Goal: Task Accomplishment & Management: Use online tool/utility

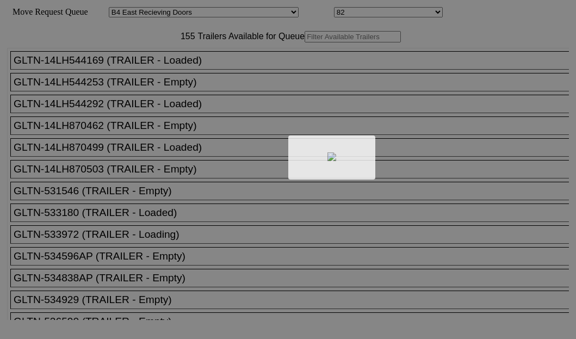
select select "527"
select select "8138"
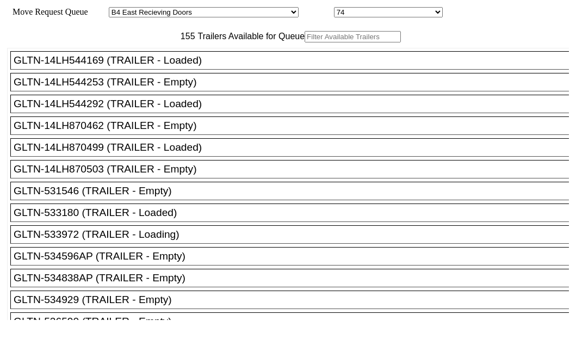
click at [304, 42] on input "text" at bounding box center [352, 36] width 96 height 11
paste input "180855"
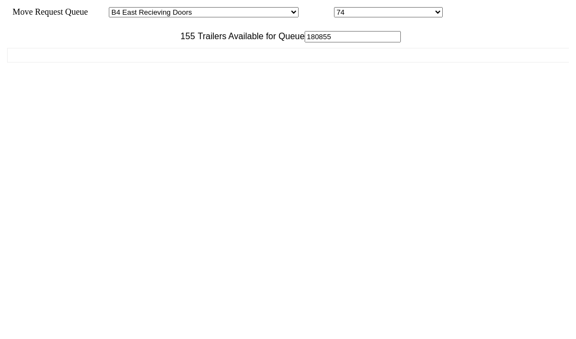
type input "180855"
click at [72, 109] on div "GLTN-14LH544169 (TRAILER - Loaded) GLTN-14LH544253 (TRAILER - Empty) GLTN-14LH5…" at bounding box center [288, 180] width 562 height 277
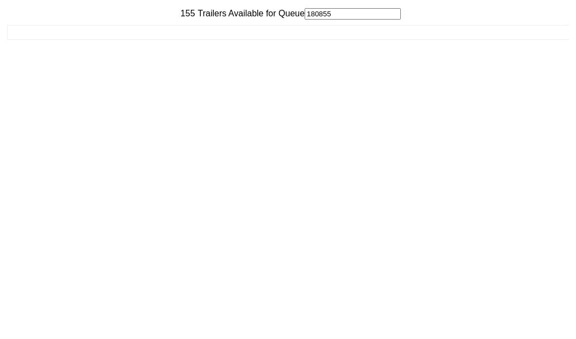
scroll to position [43, 0]
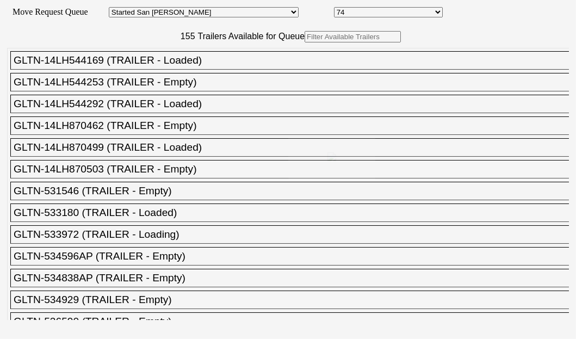
click at [160, 69] on body "Move Request Queue Area Started [GEOGRAPHIC_DATA][PERSON_NAME][PERSON_NAME] [GE…" at bounding box center [287, 183] width 567 height 358
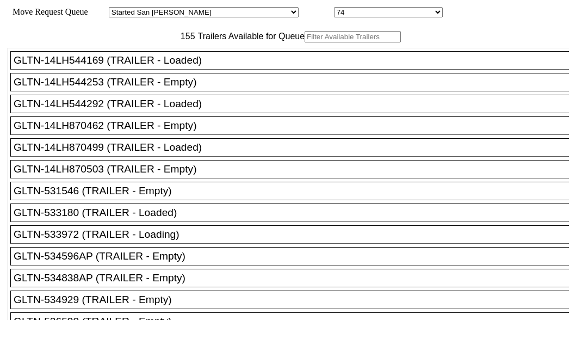
click at [304, 42] on input "text" at bounding box center [352, 36] width 96 height 11
paste input "161919"
type input "161919"
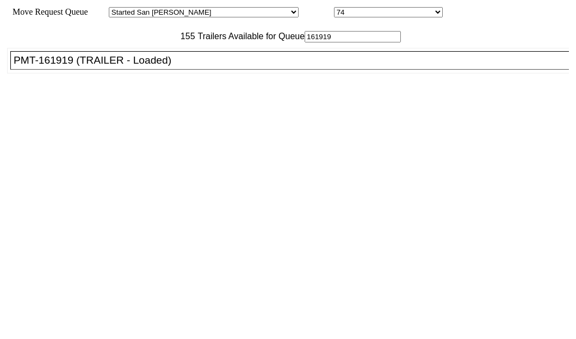
click at [93, 66] on div "PMT-161919 (TRAILER - Loaded)" at bounding box center [295, 60] width 562 height 12
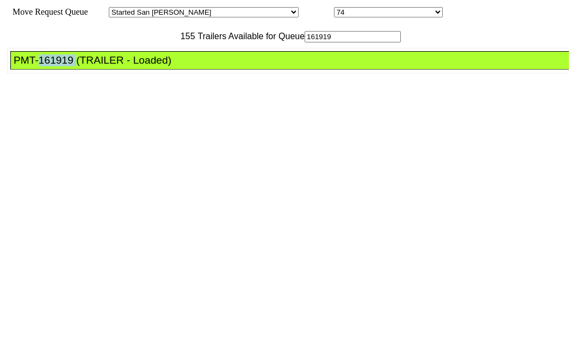
click at [93, 66] on div "PMT-161919 (TRAILER - Loaded)" at bounding box center [295, 60] width 562 height 12
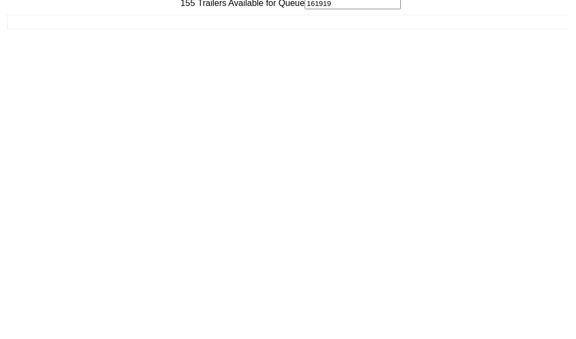
scroll to position [43, 0]
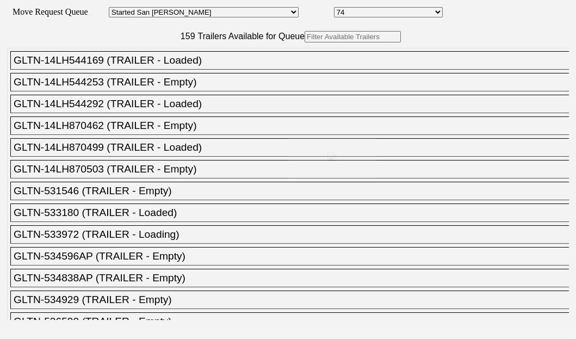
click at [164, 73] on div at bounding box center [288, 169] width 576 height 339
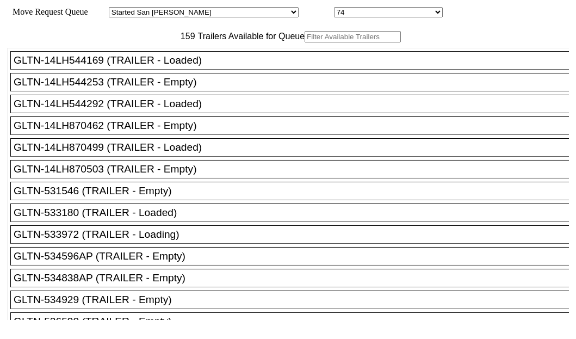
click at [304, 42] on input "text" at bounding box center [352, 36] width 96 height 11
paste input "HGIU520194"
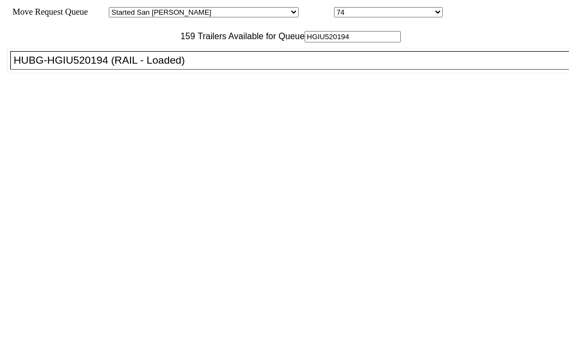
type input "HGIU520194"
click at [103, 66] on div "HUBG-HGIU520194 (RAIL - Loaded)" at bounding box center [295, 60] width 562 height 12
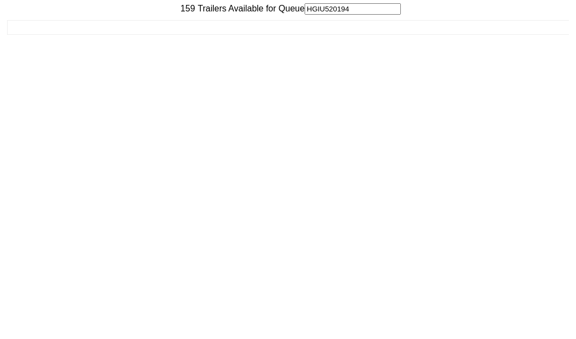
scroll to position [43, 0]
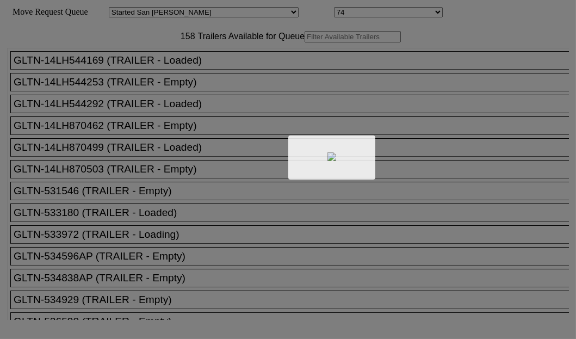
click at [170, 76] on div at bounding box center [288, 169] width 576 height 339
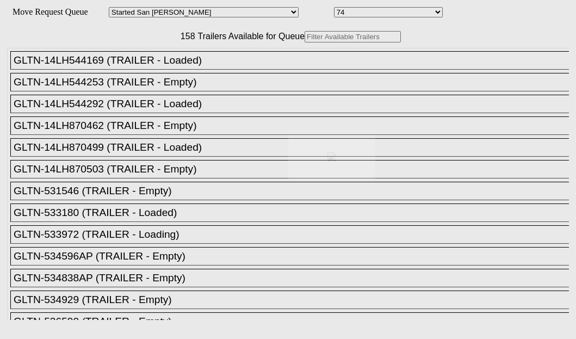
click at [165, 72] on body "Move Request Queue Area Started San Pedro Lost San Pedro Appt San Pedro B4 West…" at bounding box center [287, 183] width 567 height 358
click at [165, 72] on div at bounding box center [288, 169] width 576 height 339
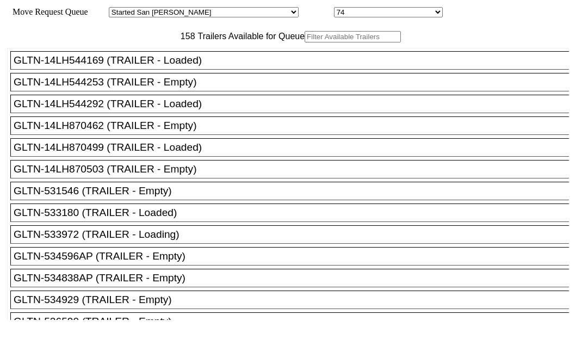
click at [304, 42] on input "text" at bounding box center [352, 36] width 96 height 11
paste input "251085"
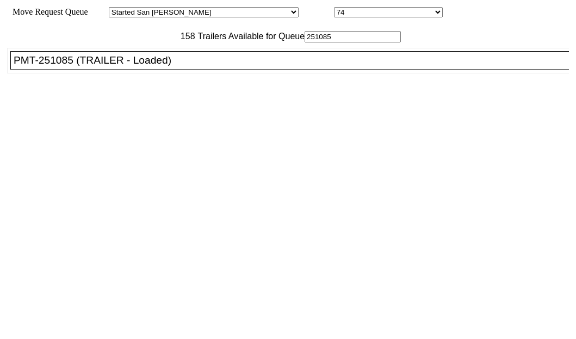
type input "251085"
click at [79, 66] on div "PMT-251085 (TRAILER - Loaded)" at bounding box center [295, 60] width 562 height 12
drag, startPoint x: 79, startPoint y: 109, endPoint x: 147, endPoint y: 125, distance: 69.9
click at [79, 66] on div "PMT-251085 (TRAILER - Loaded)" at bounding box center [295, 60] width 562 height 12
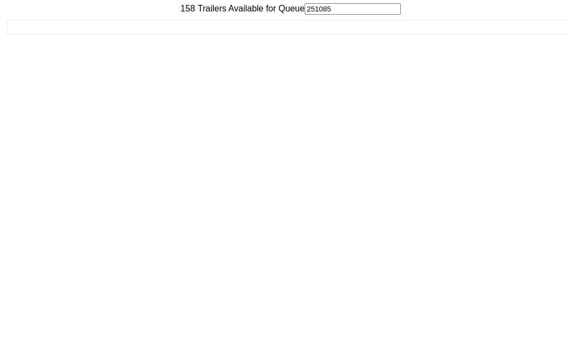
scroll to position [43, 0]
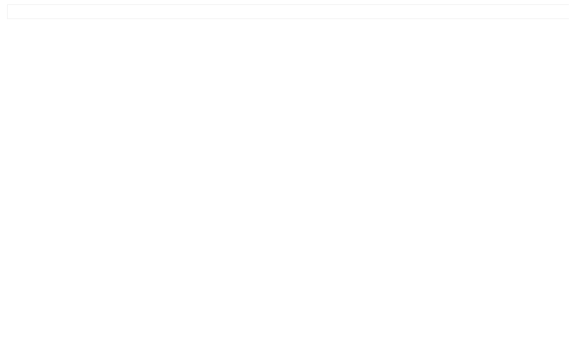
drag, startPoint x: 497, startPoint y: 314, endPoint x: 491, endPoint y: 307, distance: 8.5
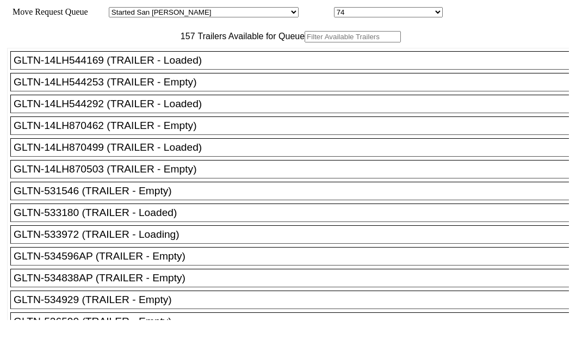
click at [304, 42] on input "text" at bounding box center [352, 36] width 96 height 11
paste input "XPOU422307"
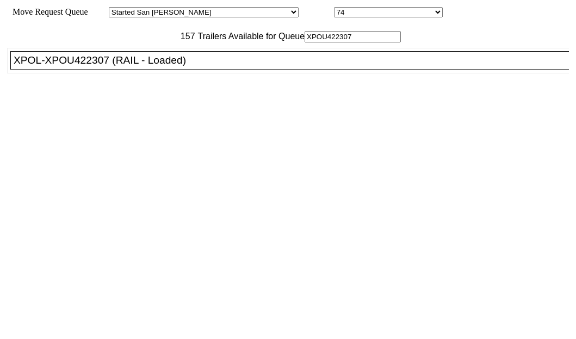
type input "XPOU422307"
click at [67, 66] on div "XPOL-XPOU422307 (RAIL - Loaded)" at bounding box center [295, 60] width 562 height 12
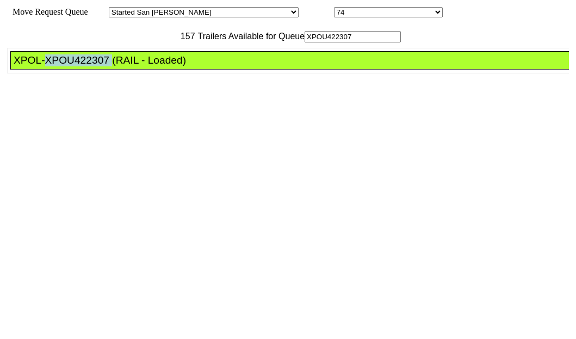
click at [67, 66] on div "XPOL-XPOU422307 (RAIL - Loaded)" at bounding box center [295, 60] width 562 height 12
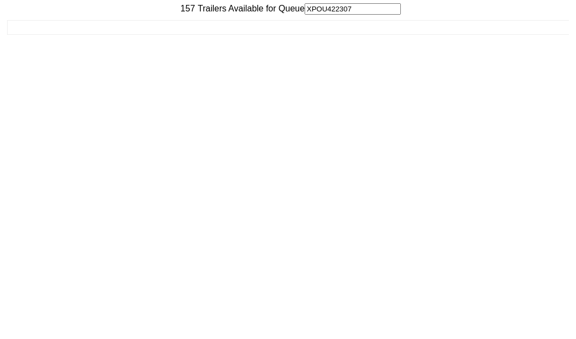
scroll to position [43, 0]
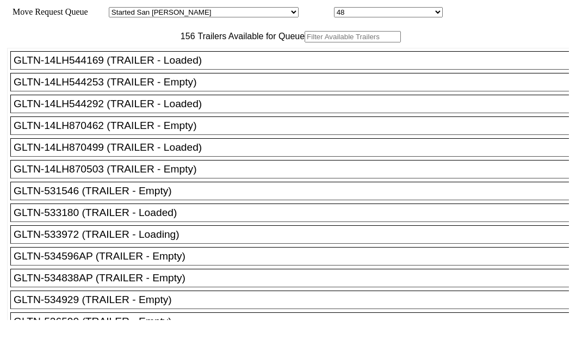
click at [304, 42] on input "text" at bounding box center [352, 36] width 96 height 11
paste input "XPOU411319"
type input "XPOU411319"
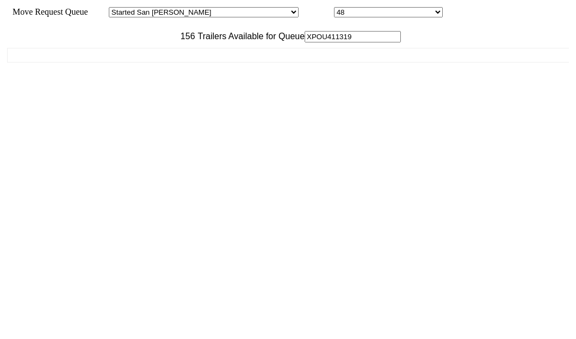
click at [95, 97] on div "GLTN-14LH544169 (TRAILER - Loaded) GLTN-14LH544253 (TRAILER - Empty) GLTN-14LH5…" at bounding box center [288, 180] width 562 height 277
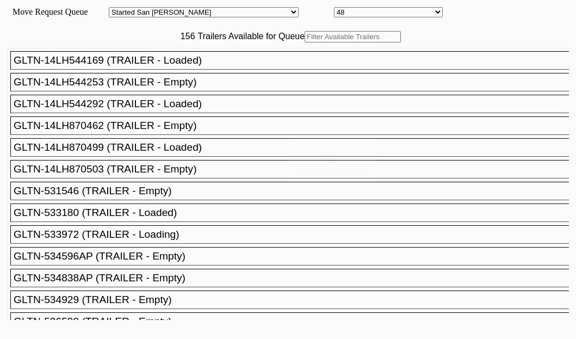
click at [153, 68] on body "Move Request Queue Area Started [GEOGRAPHIC_DATA][PERSON_NAME][PERSON_NAME] [GE…" at bounding box center [287, 183] width 567 height 358
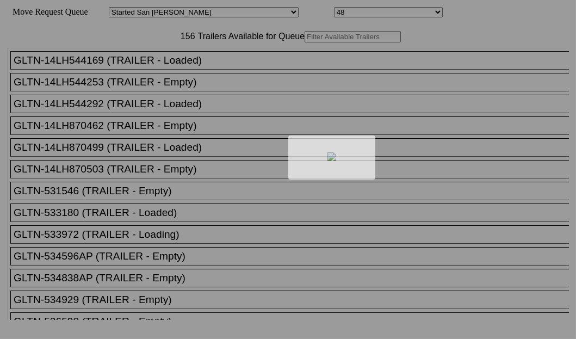
click at [157, 71] on div at bounding box center [288, 169] width 576 height 339
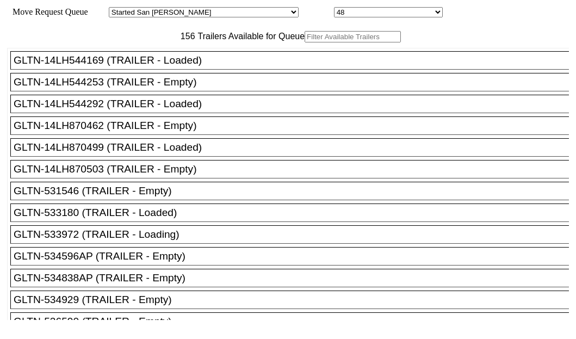
click at [304, 42] on input "text" at bounding box center [352, 36] width 96 height 11
paste input "XPOU420791"
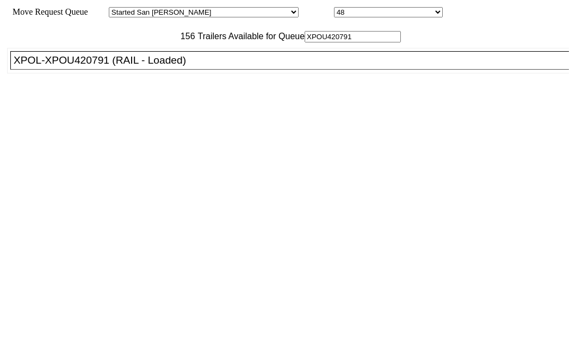
type input "XPOU420791"
click at [98, 66] on div "XPOL-XPOU420791 (RAIL - Loaded)" at bounding box center [295, 60] width 562 height 12
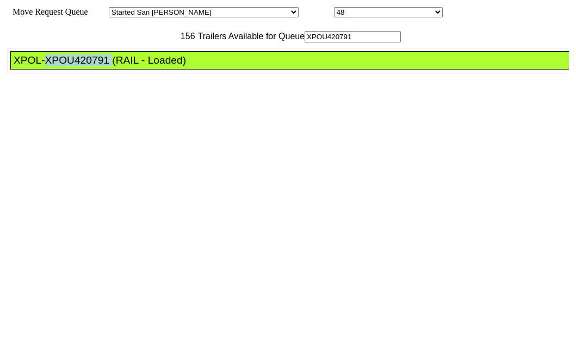
click at [98, 66] on div "XPOL-XPOU420791 (RAIL - Loaded)" at bounding box center [295, 60] width 562 height 12
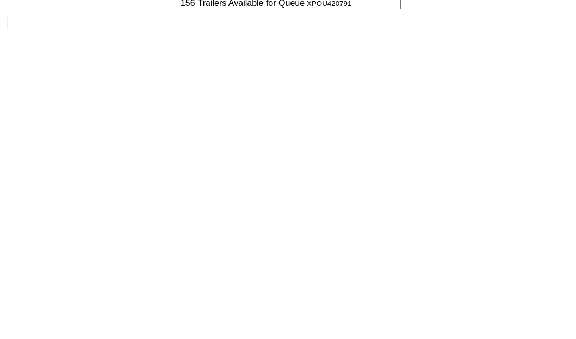
scroll to position [43, 0]
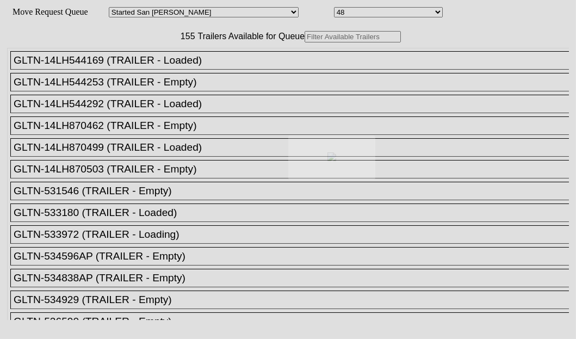
click at [176, 65] on body "Move Request Queue Area Started [GEOGRAPHIC_DATA][PERSON_NAME][PERSON_NAME] [GE…" at bounding box center [287, 183] width 567 height 358
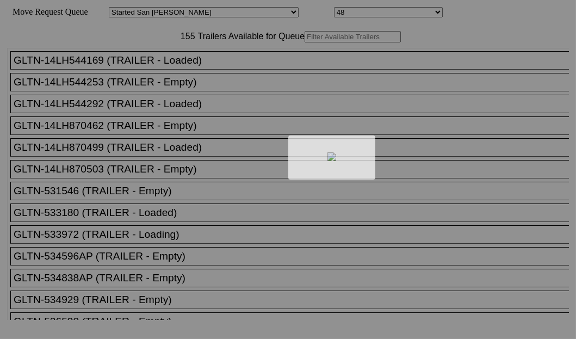
drag, startPoint x: 178, startPoint y: 62, endPoint x: 173, endPoint y: 70, distance: 9.4
click at [173, 70] on div at bounding box center [288, 169] width 576 height 339
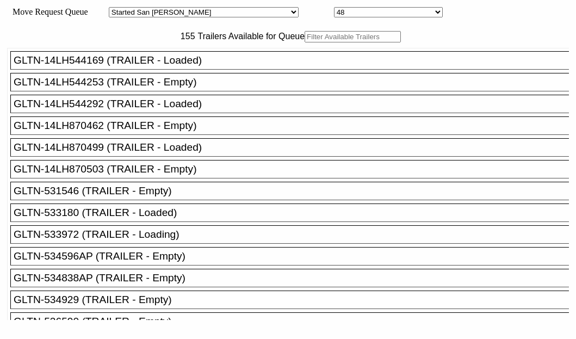
click at [304, 42] on input "text" at bounding box center [352, 36] width 96 height 11
paste input "XPOU430582"
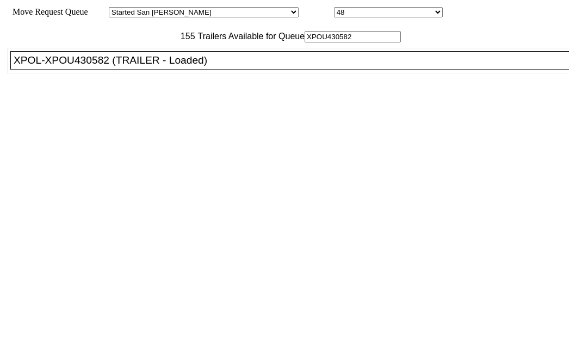
type input "XPOU430582"
click at [96, 66] on div "XPOL-XPOU430582 (TRAILER - Loaded)" at bounding box center [295, 60] width 562 height 12
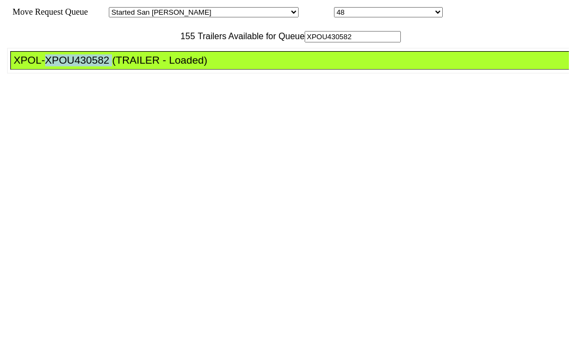
click at [96, 66] on div "XPOL-XPOU430582 (TRAILER - Loaded)" at bounding box center [295, 60] width 562 height 12
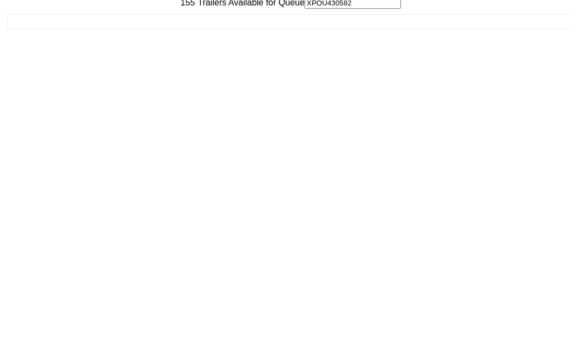
scroll to position [43, 0]
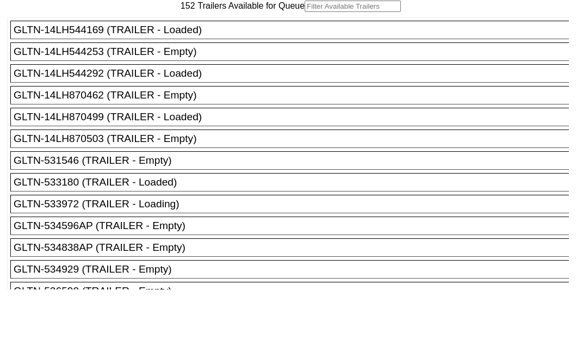
scroll to position [43, 0]
